Goal: Task Accomplishment & Management: Manage account settings

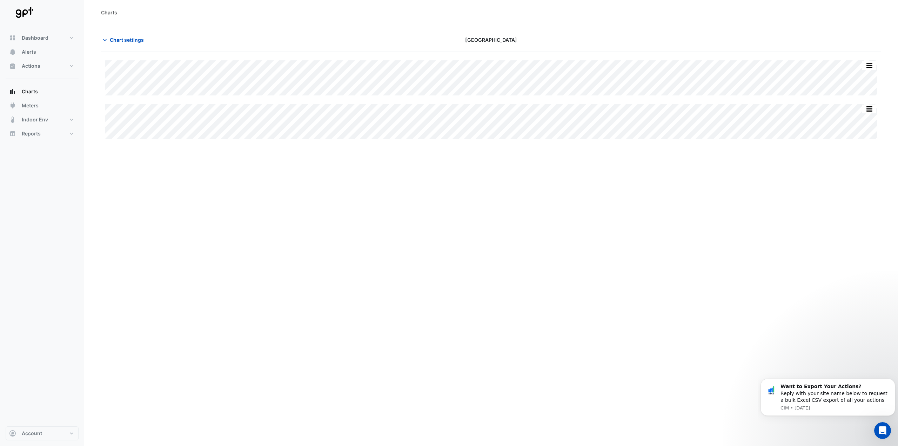
type input "**********"
click at [115, 38] on span "Chart settings" at bounding box center [127, 39] width 34 height 7
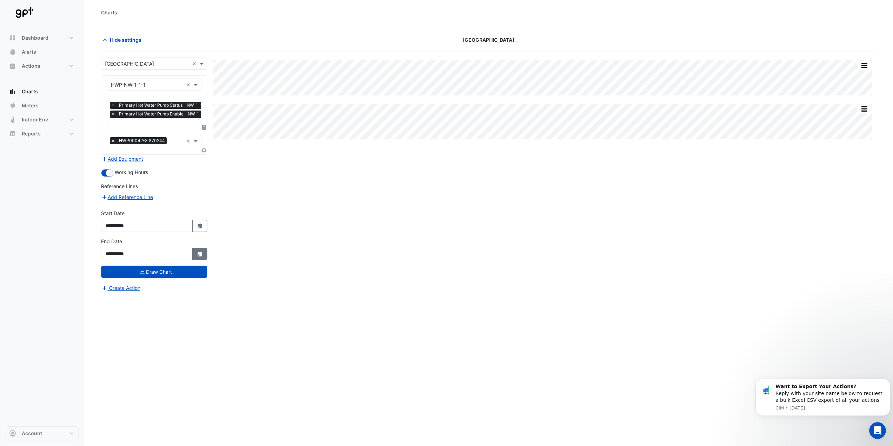
click at [197, 257] on button "Select Date" at bounding box center [199, 254] width 15 height 12
select select "*"
click at [120, 184] on div "2" at bounding box center [124, 182] width 11 height 11
type input "**********"
click at [163, 272] on button "Draw Chart" at bounding box center [154, 272] width 106 height 12
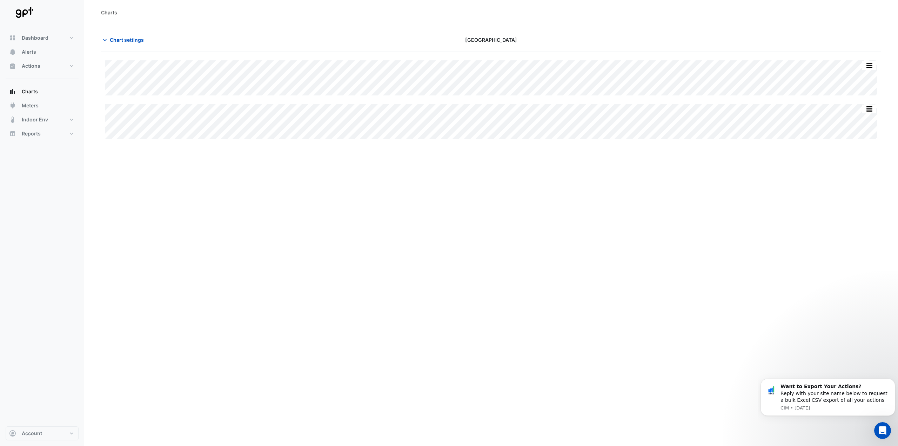
click at [742, 142] on div "Split All Split None Print Save as JPEG Save as PNG Pivot Data Table Export CSV…" at bounding box center [491, 99] width 780 height 95
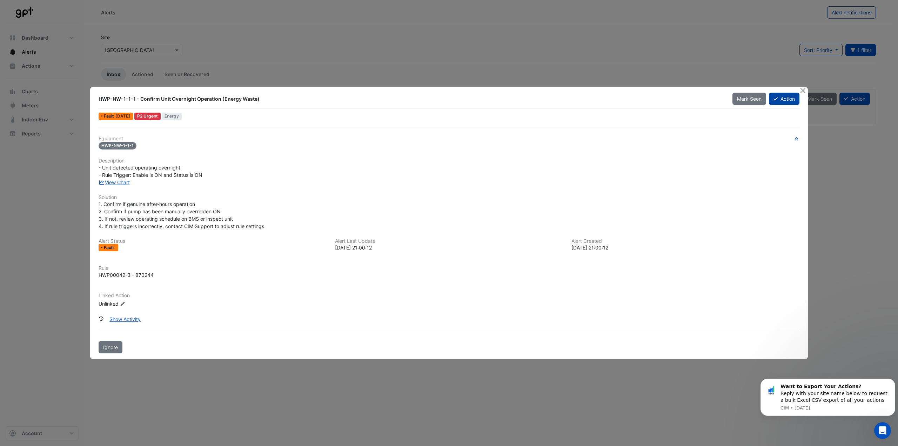
click at [780, 97] on button "Action" at bounding box center [784, 99] width 31 height 12
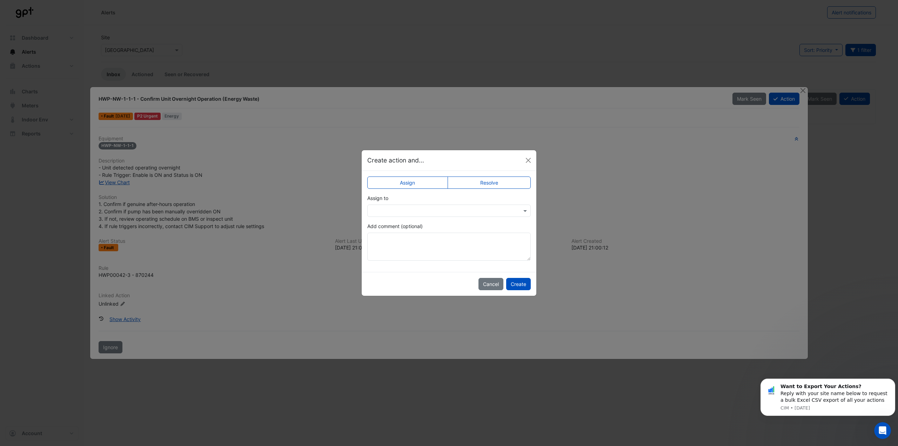
click at [463, 184] on label "Resolve" at bounding box center [489, 182] width 83 height 12
click at [444, 210] on input "text" at bounding box center [442, 210] width 142 height 7
click at [444, 223] on div "Add comment (optional)" at bounding box center [448, 241] width 163 height 38
click at [442, 218] on app-escalated-ticket-simple-upsert "Assign Resolve Status Select Status × Closed Add comment (optional)" at bounding box center [448, 221] width 163 height 79
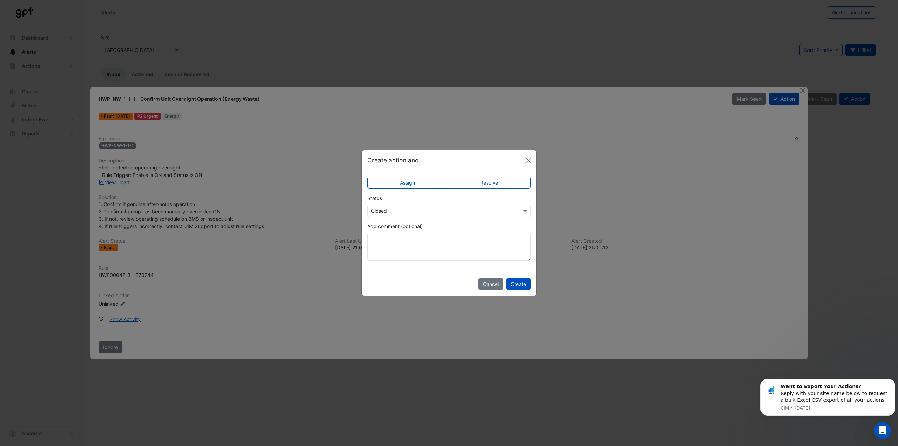
click at [440, 214] on div "Select Status × Closed" at bounding box center [445, 210] width 154 height 7
click at [439, 213] on input "text" at bounding box center [442, 210] width 142 height 7
click at [442, 221] on app-escalated-ticket-simple-upsert "Assign Resolve Status Select Status × Closed Closed Not Doing Add comment (opti…" at bounding box center [448, 221] width 163 height 79
click at [441, 227] on div "Add comment (optional)" at bounding box center [448, 241] width 163 height 38
click at [516, 285] on button "Create" at bounding box center [518, 284] width 25 height 12
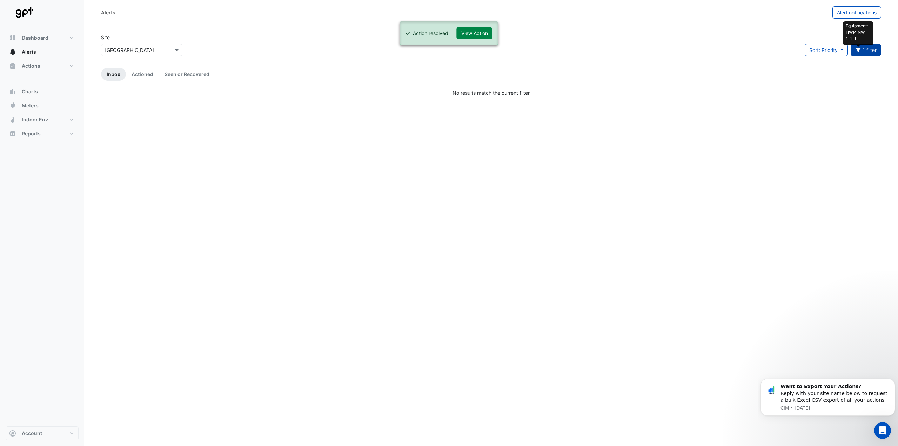
click at [857, 45] on button "Equipment: HWP-NW-1-1-1 1 filter" at bounding box center [866, 50] width 31 height 12
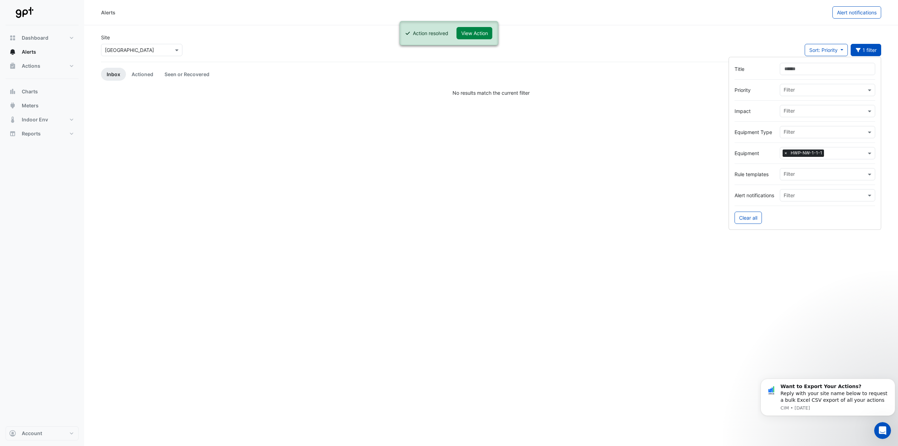
click at [784, 152] on span "×" at bounding box center [786, 152] width 6 height 7
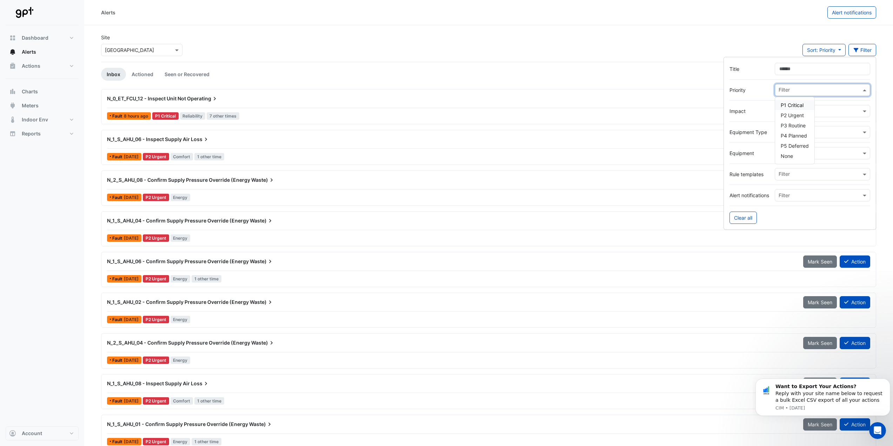
click at [807, 89] on input "text" at bounding box center [819, 90] width 82 height 7
click at [801, 103] on span "P1 Critical" at bounding box center [792, 105] width 23 height 6
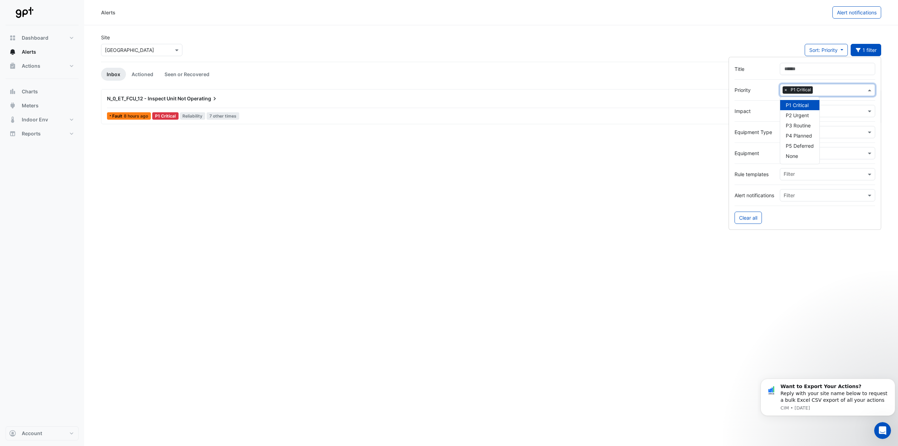
click at [745, 91] on label "Priority" at bounding box center [755, 89] width 40 height 7
click at [562, 46] on div "Site Select a Site × [GEOGRAPHIC_DATA] Sort: Priority Priority Updated 1 filter" at bounding box center [491, 48] width 789 height 28
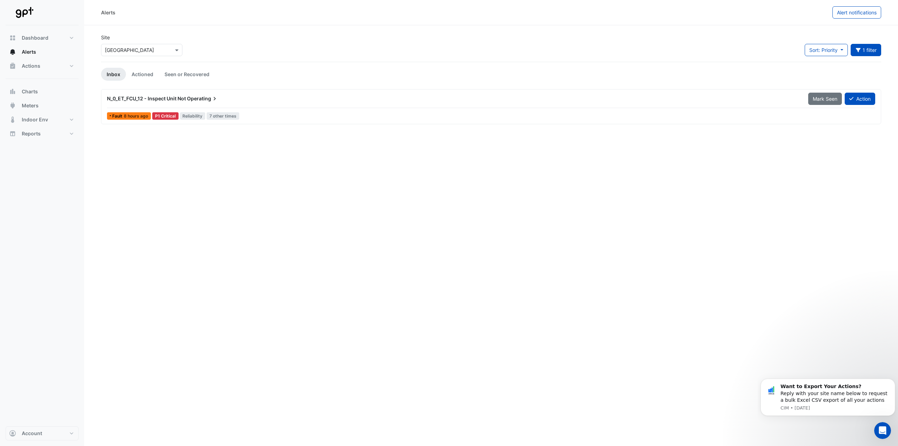
click at [248, 160] on div "Alerts Alert notifications Site Select a Site × [GEOGRAPHIC_DATA] Sort: Priorit…" at bounding box center [491, 223] width 814 height 446
click at [856, 100] on button "Action" at bounding box center [860, 99] width 31 height 12
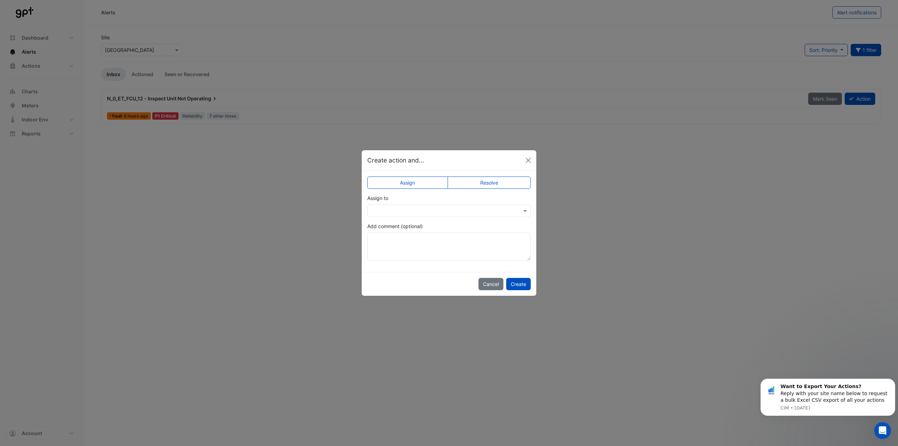
click at [447, 211] on input "text" at bounding box center [442, 210] width 142 height 7
click at [430, 265] on div "[PERSON_NAME]" at bounding box center [419, 266] width 102 height 10
click at [442, 243] on textarea "Add comment (optional)" at bounding box center [448, 247] width 163 height 28
click at [495, 236] on textarea "**********" at bounding box center [448, 247] width 163 height 28
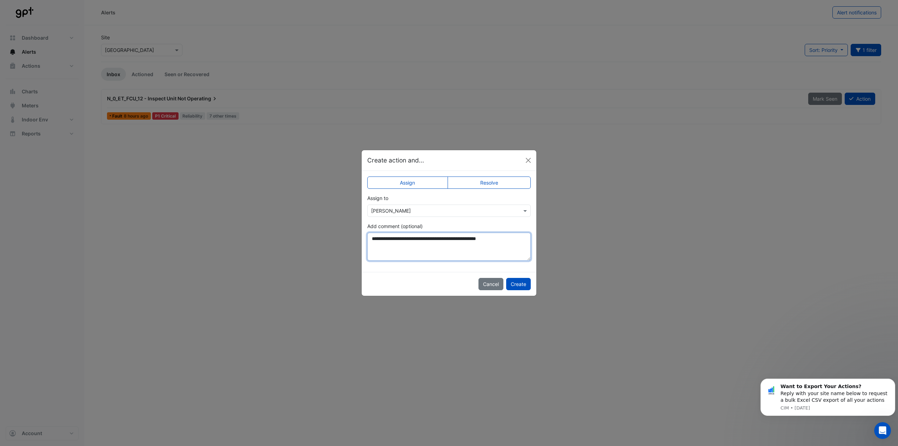
click at [506, 247] on textarea "**********" at bounding box center [448, 247] width 163 height 28
type textarea "**********"
click at [519, 283] on button "Create" at bounding box center [518, 284] width 25 height 12
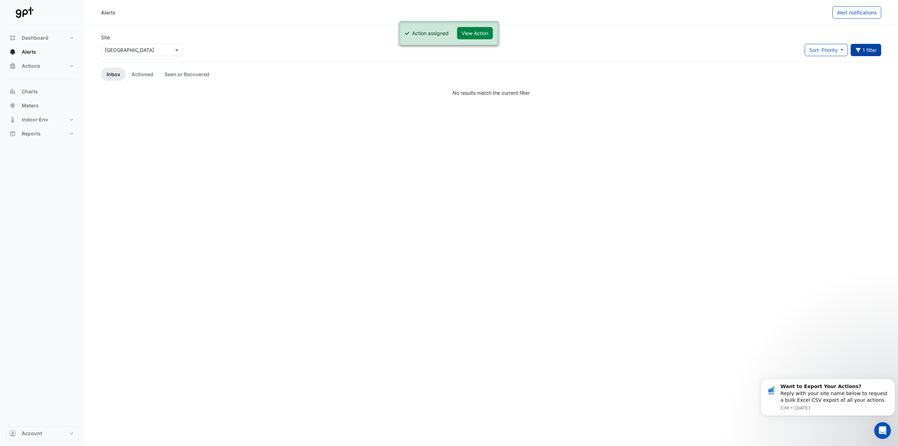
click at [875, 51] on button "1 filter" at bounding box center [866, 50] width 31 height 12
click at [781, 89] on div "Filter × P1 Critical" at bounding box center [823, 90] width 86 height 11
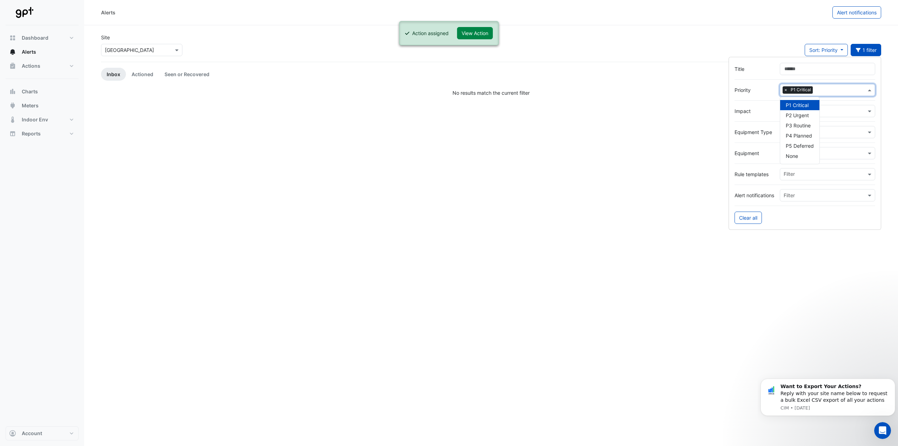
click at [789, 92] on span "P1 Critical" at bounding box center [801, 89] width 24 height 7
click at [787, 92] on span "×" at bounding box center [786, 89] width 6 height 7
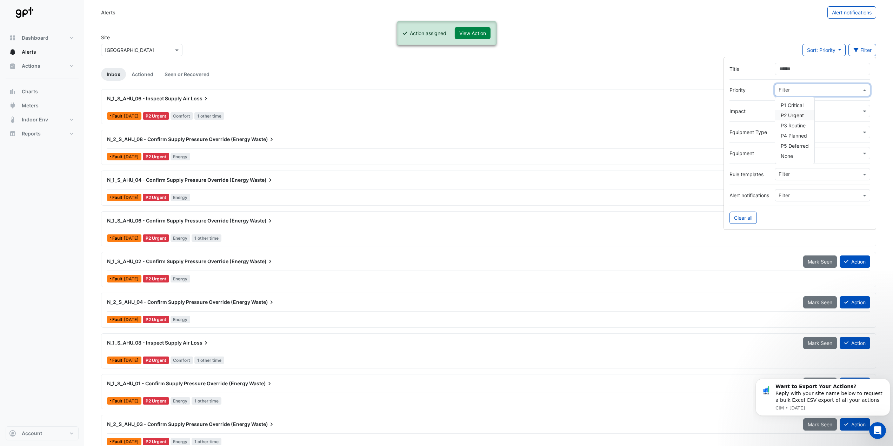
click at [787, 113] on span "P2 Urgent" at bounding box center [792, 115] width 23 height 6
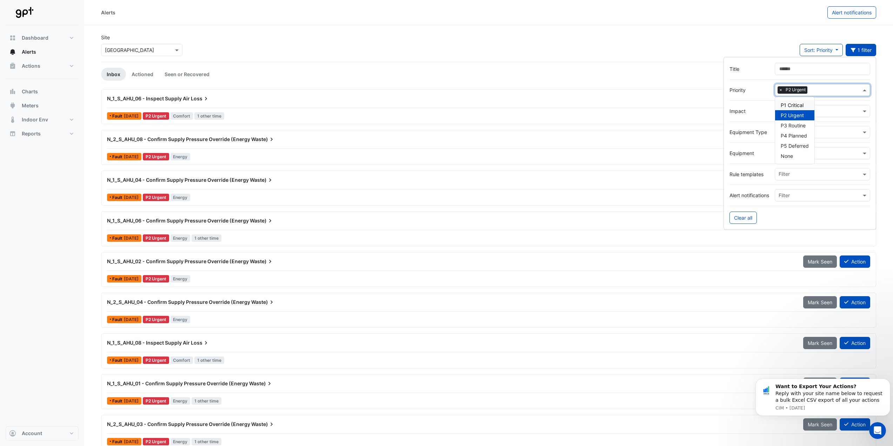
click at [419, 60] on div "Site Select a Site × [GEOGRAPHIC_DATA] Sort: Priority Priority Updated 1 filter" at bounding box center [488, 48] width 783 height 28
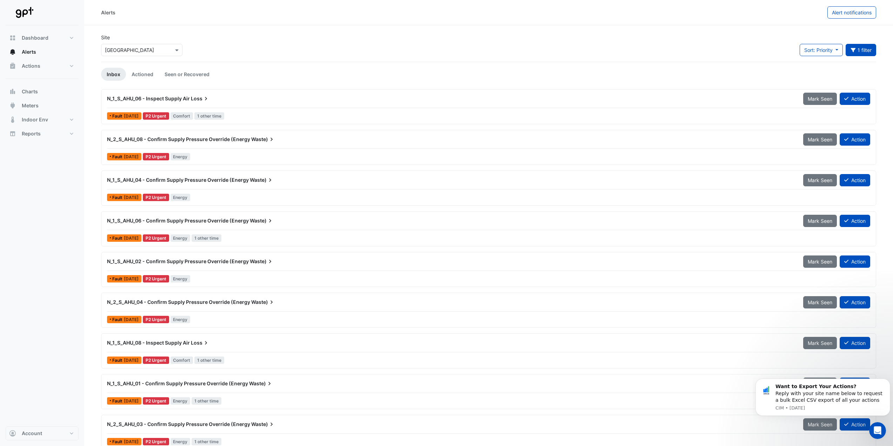
click at [294, 94] on div "N_1_S_AHU_06 - Inspect Supply Air Loss" at bounding box center [451, 98] width 696 height 13
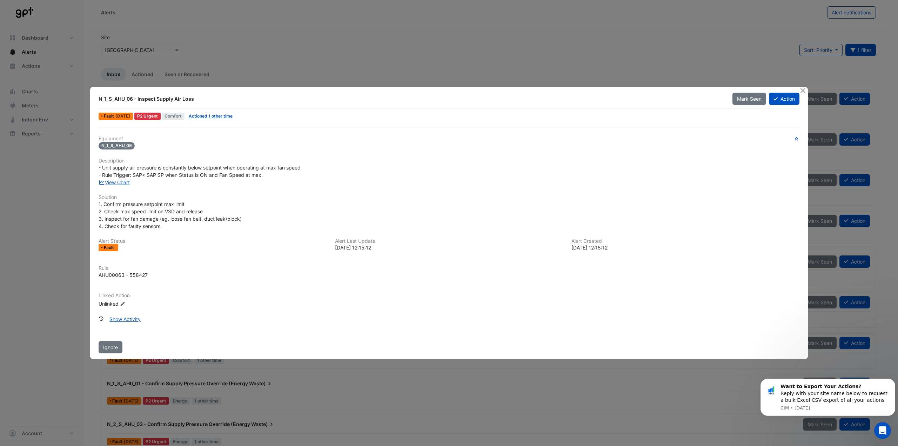
click at [297, 65] on ngb-modal-window "N_1_S_AHU_06 - Inspect Supply Air Loss Mark Seen Action Fault [DATE] P2 Urgent …" at bounding box center [449, 223] width 898 height 446
click at [802, 87] on button "Close" at bounding box center [802, 90] width 7 height 7
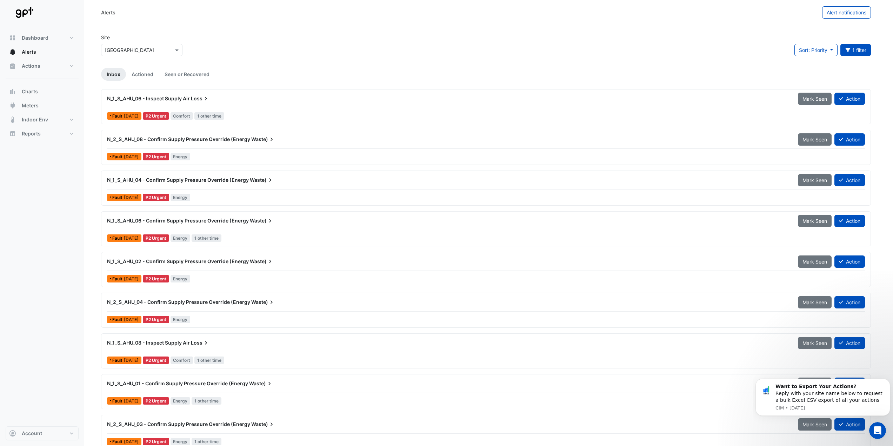
click at [538, 53] on div "Site Select a Site × [GEOGRAPHIC_DATA] Sort: Priority Priority Updated 1 filter…" at bounding box center [486, 48] width 778 height 28
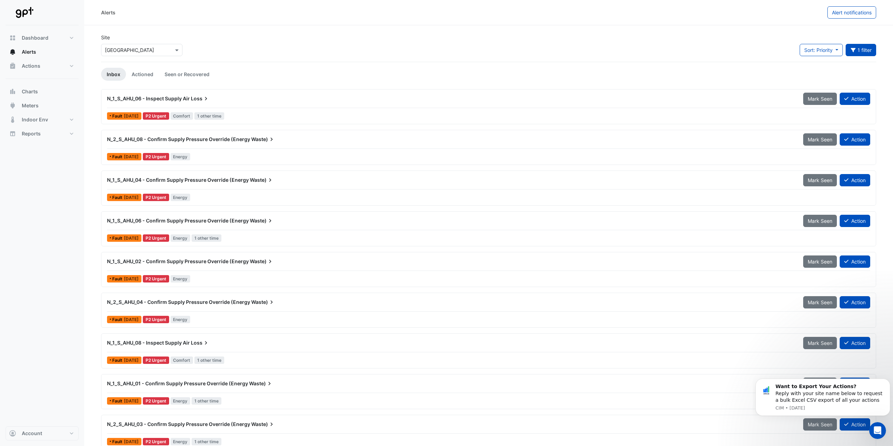
click at [398, 42] on div "Site Select a Site × [GEOGRAPHIC_DATA] Sort: Priority Priority Updated 1 filter…" at bounding box center [488, 48] width 783 height 28
click at [852, 52] on icon "button" at bounding box center [853, 50] width 6 height 5
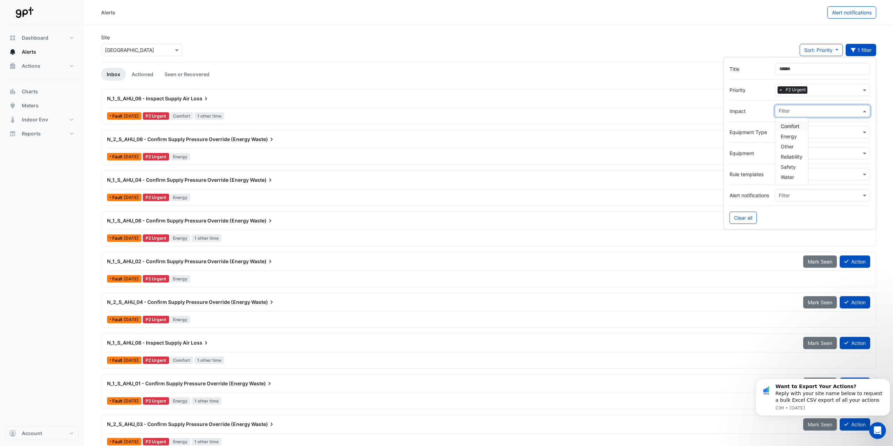
click at [803, 111] on input "text" at bounding box center [819, 111] width 82 height 7
click at [792, 137] on span "Energy" at bounding box center [789, 136] width 16 height 6
click at [748, 111] on label "Impact" at bounding box center [749, 110] width 40 height 7
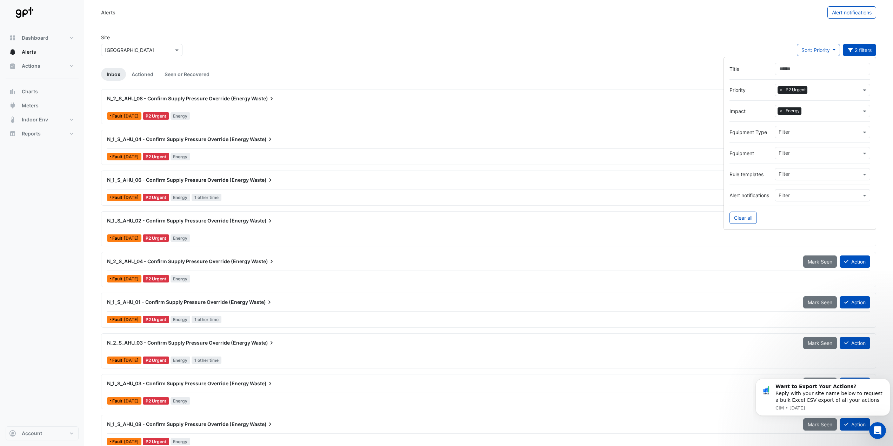
click at [809, 173] on input "text" at bounding box center [819, 174] width 82 height 7
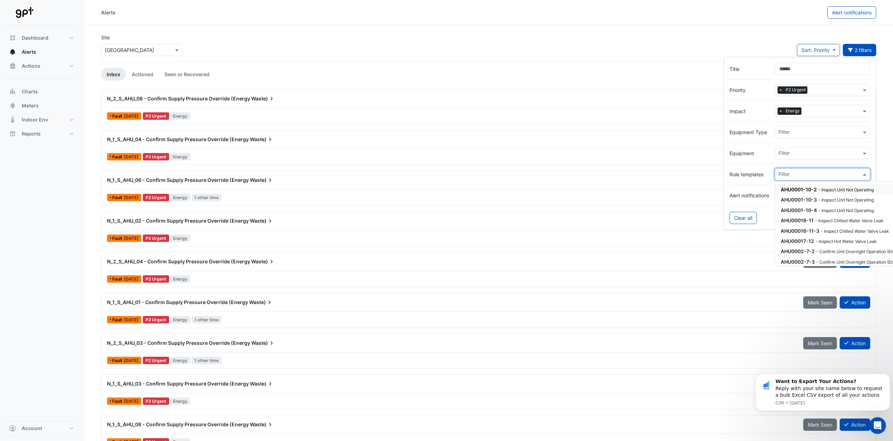
click at [809, 173] on input "text" at bounding box center [819, 174] width 82 height 7
click at [756, 178] on label "Rule templates" at bounding box center [749, 173] width 40 height 7
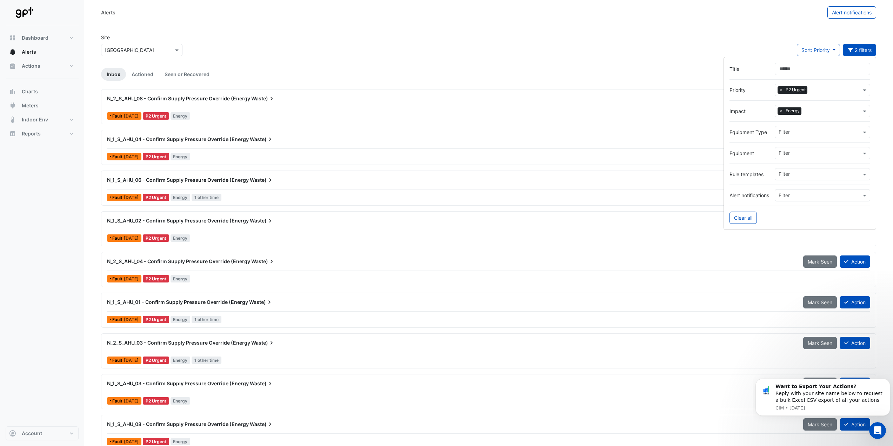
click at [800, 200] on div "Filter" at bounding box center [822, 195] width 95 height 12
click at [799, 196] on input "text" at bounding box center [815, 195] width 74 height 7
click at [795, 210] on span "🪫 Energy Waste" at bounding box center [800, 210] width 39 height 6
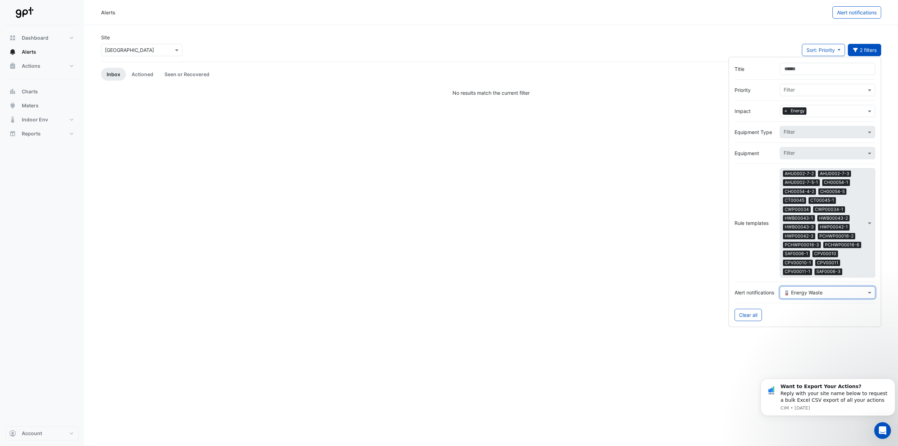
click at [762, 207] on div "Rule templates Filter × AHU0002-7-2 × AHU0002-7-3 × AHU0002-7-5-1 × CH00054-1 ×…" at bounding box center [805, 222] width 141 height 109
click at [801, 291] on input "text" at bounding box center [821, 292] width 74 height 7
click at [805, 306] on span "🪫 Energy Waste" at bounding box center [805, 308] width 39 height 6
click at [748, 312] on button "Clear all" at bounding box center [748, 315] width 27 height 12
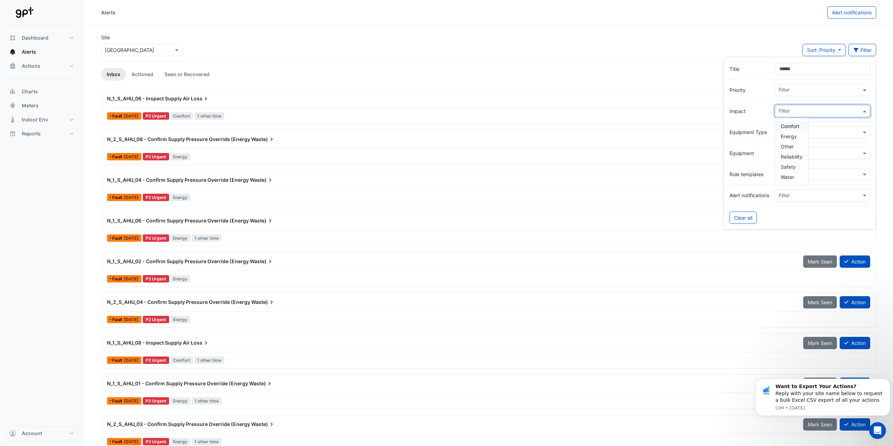
click at [791, 116] on div at bounding box center [818, 111] width 83 height 9
click at [791, 137] on span "Energy" at bounding box center [789, 136] width 16 height 6
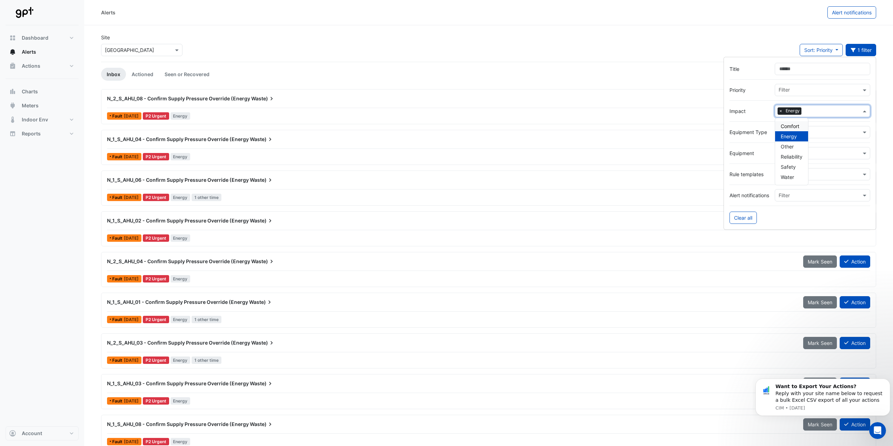
click at [759, 102] on div at bounding box center [799, 100] width 141 height 9
click at [488, 51] on div "Site Select a Site × [GEOGRAPHIC_DATA] Sort: Priority Priority Updated 1 filter" at bounding box center [488, 48] width 783 height 28
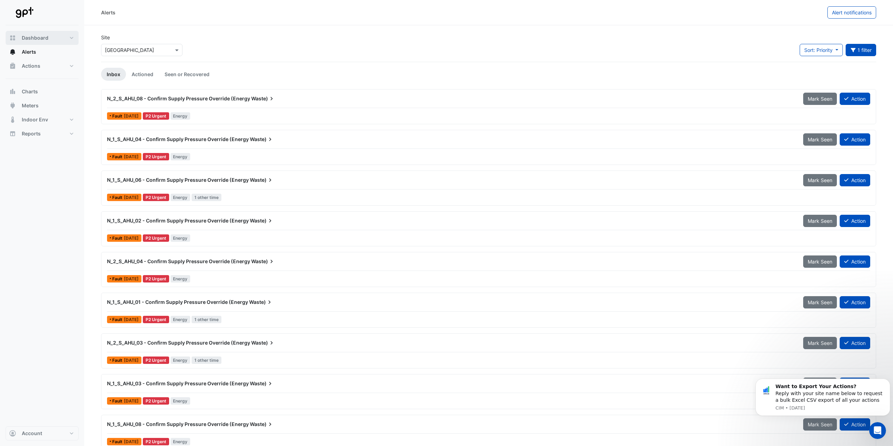
click at [29, 35] on span "Dashboard" at bounding box center [35, 37] width 27 height 7
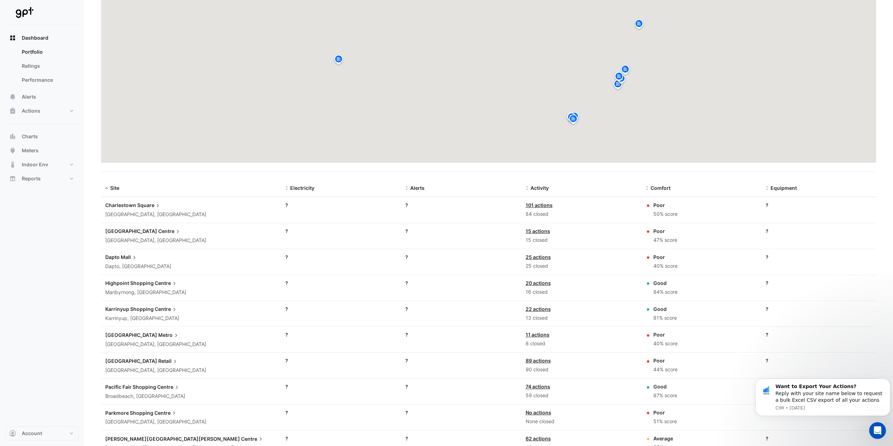
scroll to position [70, 0]
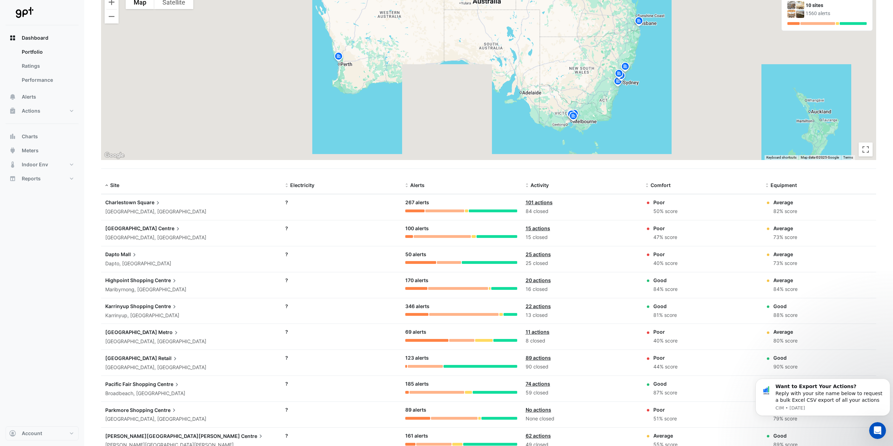
click at [320, 317] on datatable-body-cell "Electricity: ?" at bounding box center [341, 311] width 120 height 26
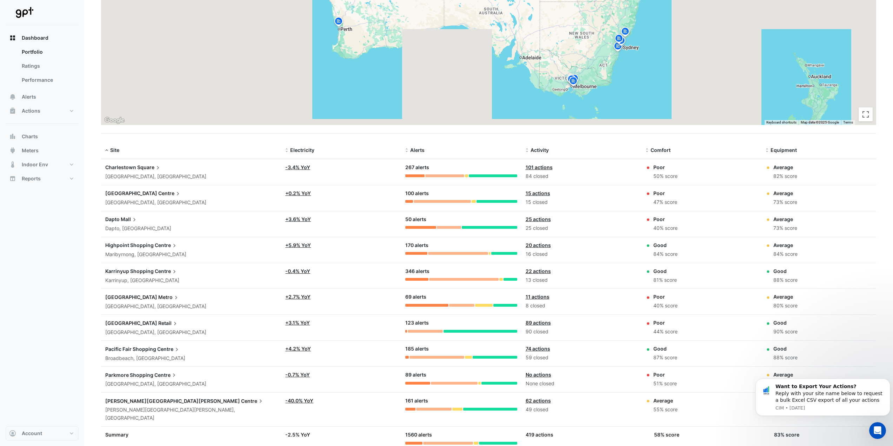
click at [568, 277] on div "13 closed" at bounding box center [582, 280] width 112 height 8
click at [420, 278] on div at bounding box center [416, 279] width 23 height 3
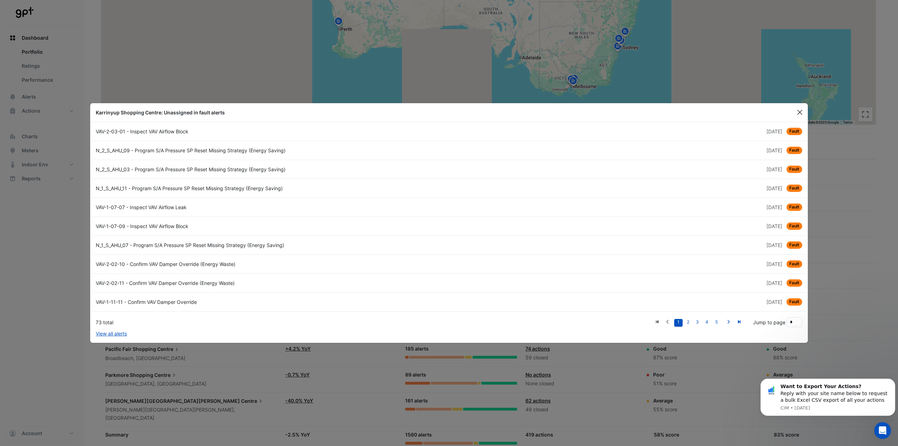
click at [798, 110] on button "Close" at bounding box center [800, 112] width 11 height 11
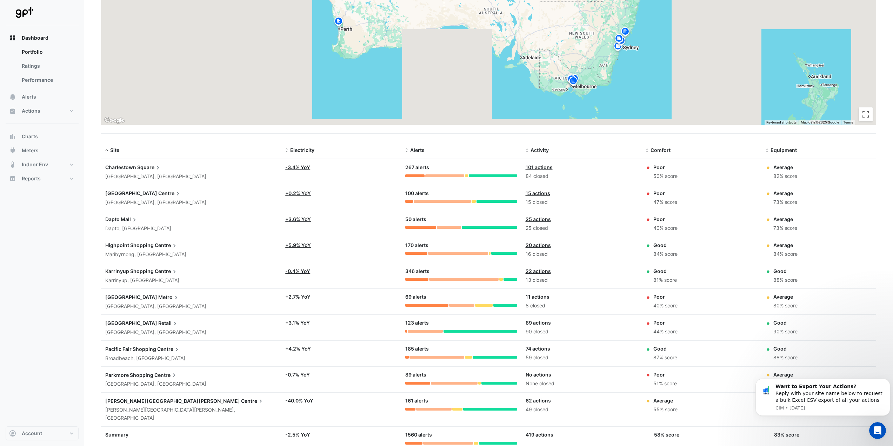
click at [487, 140] on section "**********" at bounding box center [488, 194] width 809 height 548
